Goal: Find specific page/section: Find specific page/section

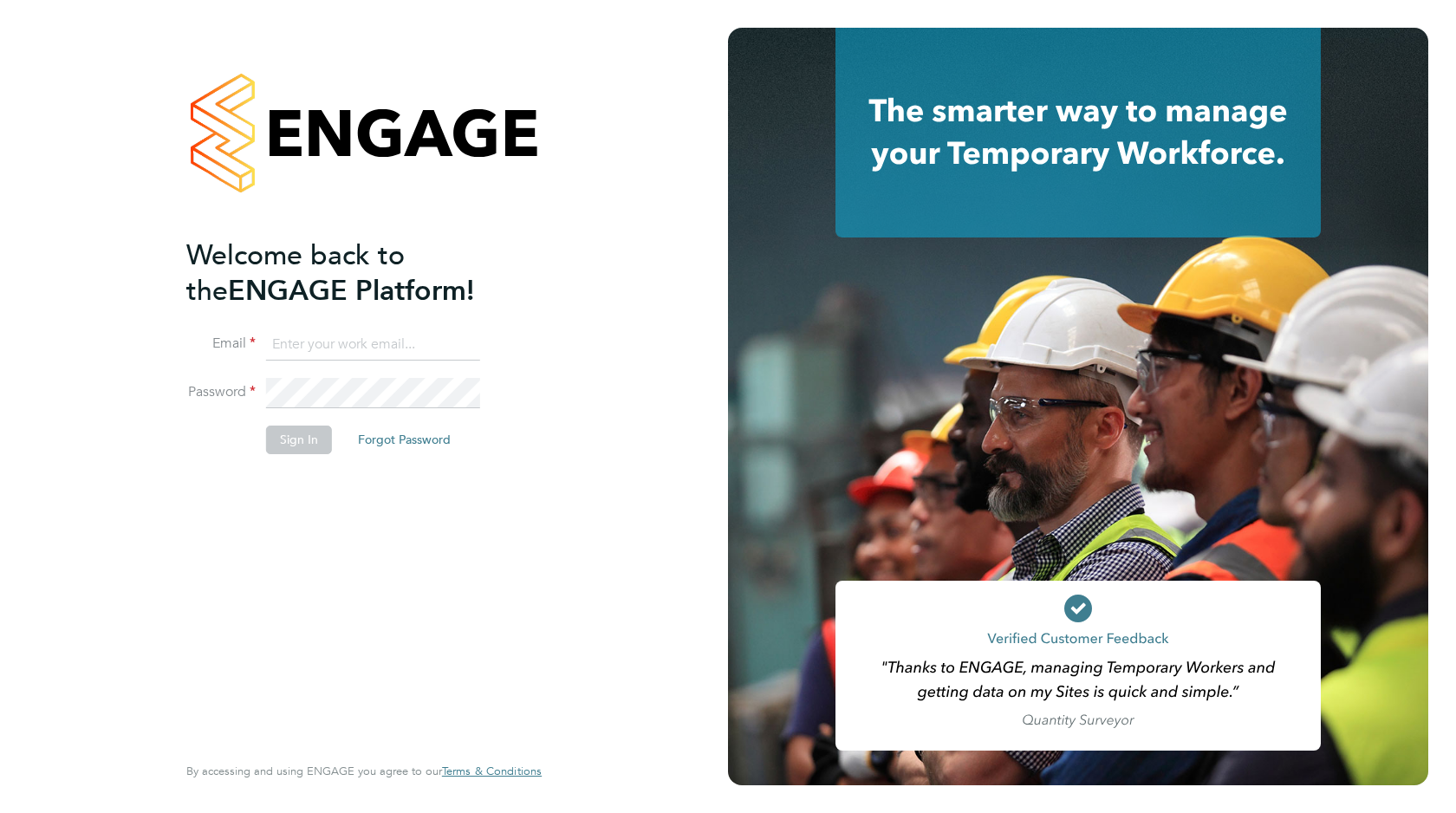
click at [367, 355] on input at bounding box center [372, 344] width 214 height 31
type input "yahenmail@gmail.com"
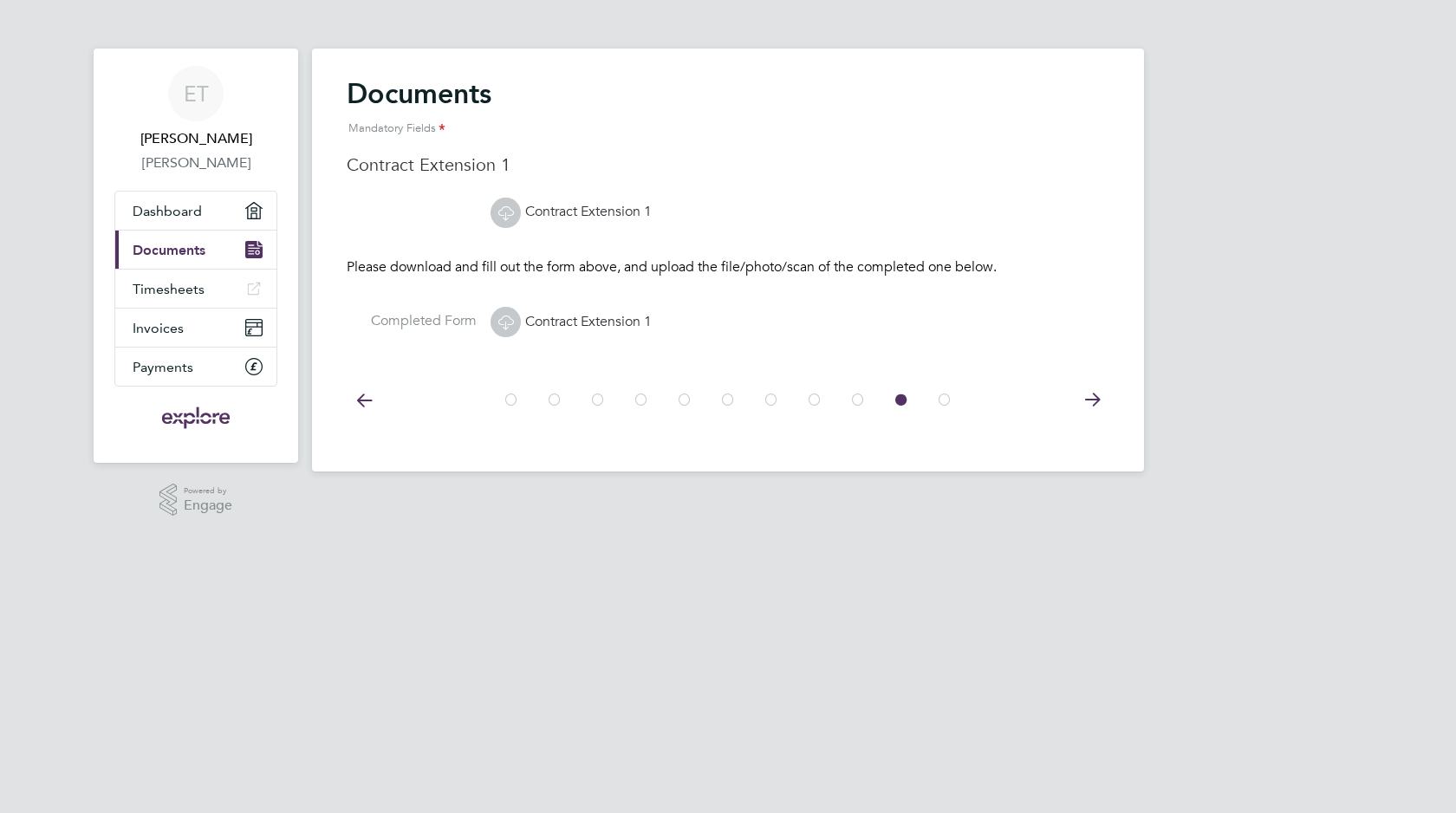
click at [584, 211] on link "Contract Extension 1" at bounding box center [571, 212] width 161 height 18
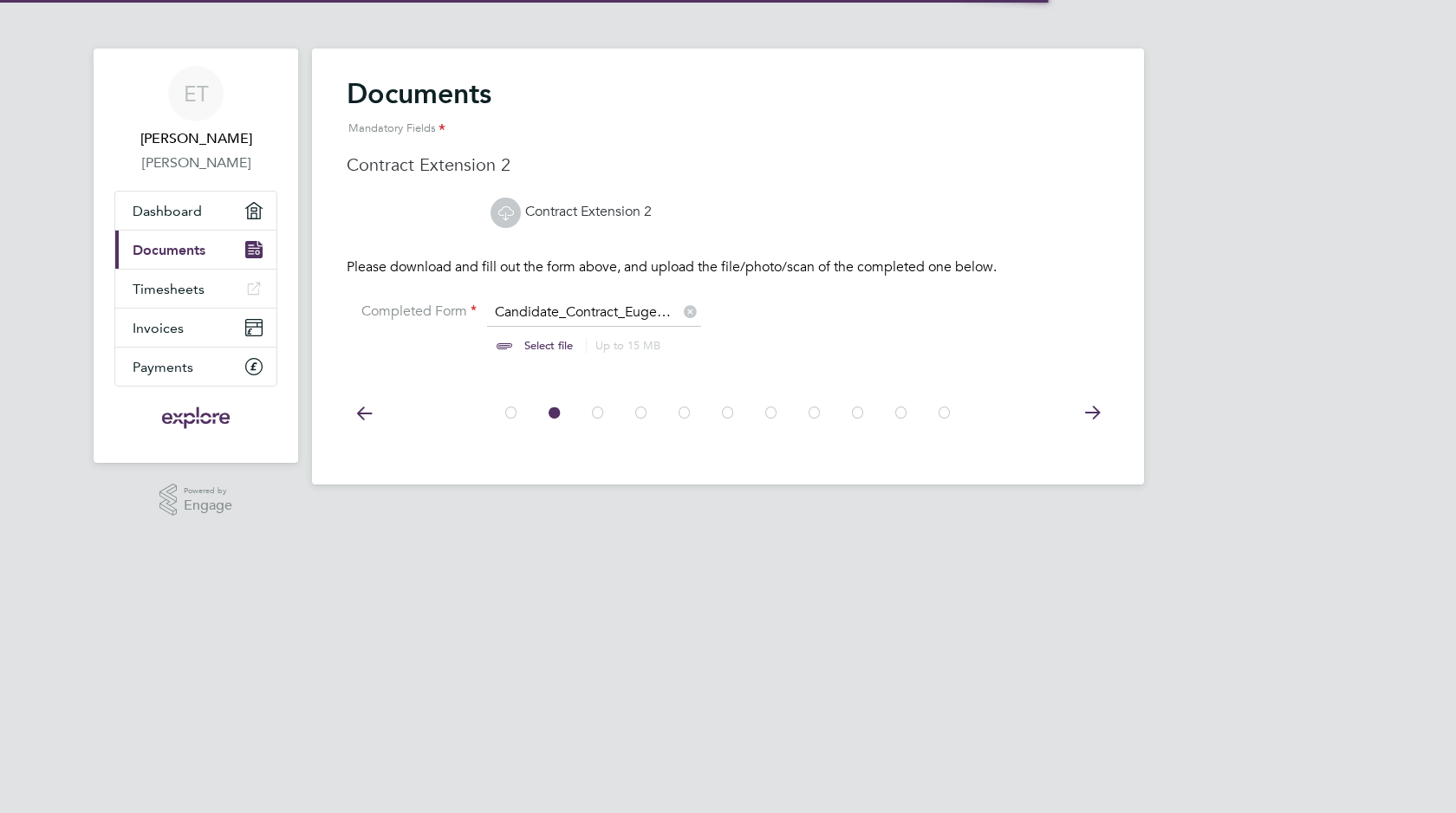
scroll to position [22, 215]
click at [578, 207] on link "Contract Extension 2" at bounding box center [571, 212] width 161 height 18
